Goal: Transaction & Acquisition: Purchase product/service

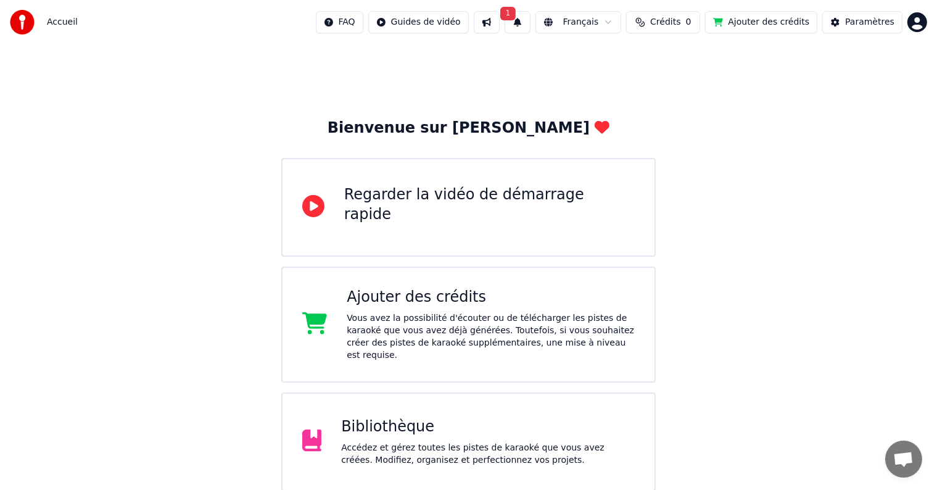
click at [516, 16] on span "1" at bounding box center [508, 14] width 16 height 14
click at [616, 60] on button "Mettre à Jour" at bounding box center [654, 61] width 77 height 22
click at [670, 20] on span "Crédits" at bounding box center [665, 22] width 30 height 12
click at [665, 97] on button "Actualiser" at bounding box center [676, 92] width 73 height 22
click at [671, 89] on button "Actualiser" at bounding box center [676, 92] width 73 height 22
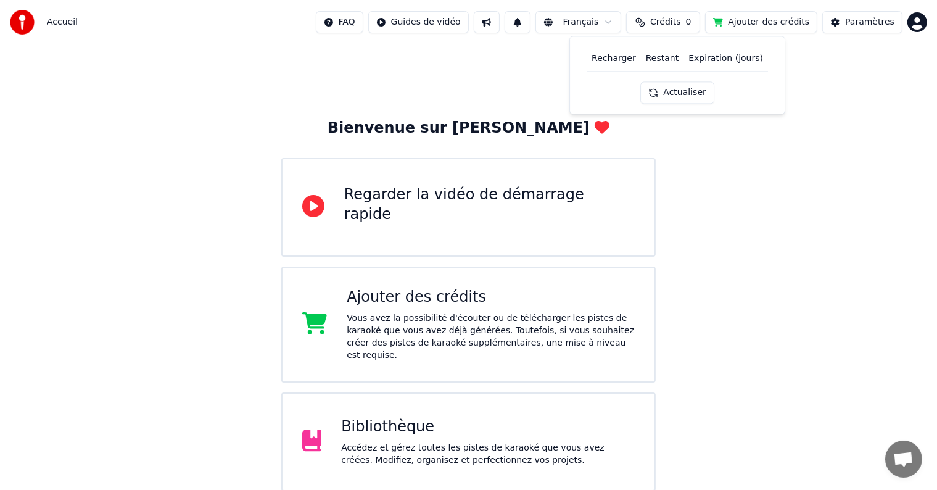
click at [671, 89] on button "Actualiser" at bounding box center [676, 92] width 73 height 22
click at [754, 19] on button "Ajouter des crédits" at bounding box center [761, 22] width 112 height 22
click at [664, 99] on div "Bienvenue sur Youka Regarder la vidéo de démarrage rapide Ajouter des crédits V…" at bounding box center [468, 324] width 937 height 560
click at [623, 49] on div "Bienvenue sur Youka Regarder la vidéo de démarrage rapide Ajouter des crédits V…" at bounding box center [468, 324] width 937 height 560
click at [881, 157] on div "Bienvenue sur Youka Regarder la vidéo de démarrage rapide Ajouter des crédits V…" at bounding box center [468, 324] width 937 height 560
